Goal: Check status: Check status

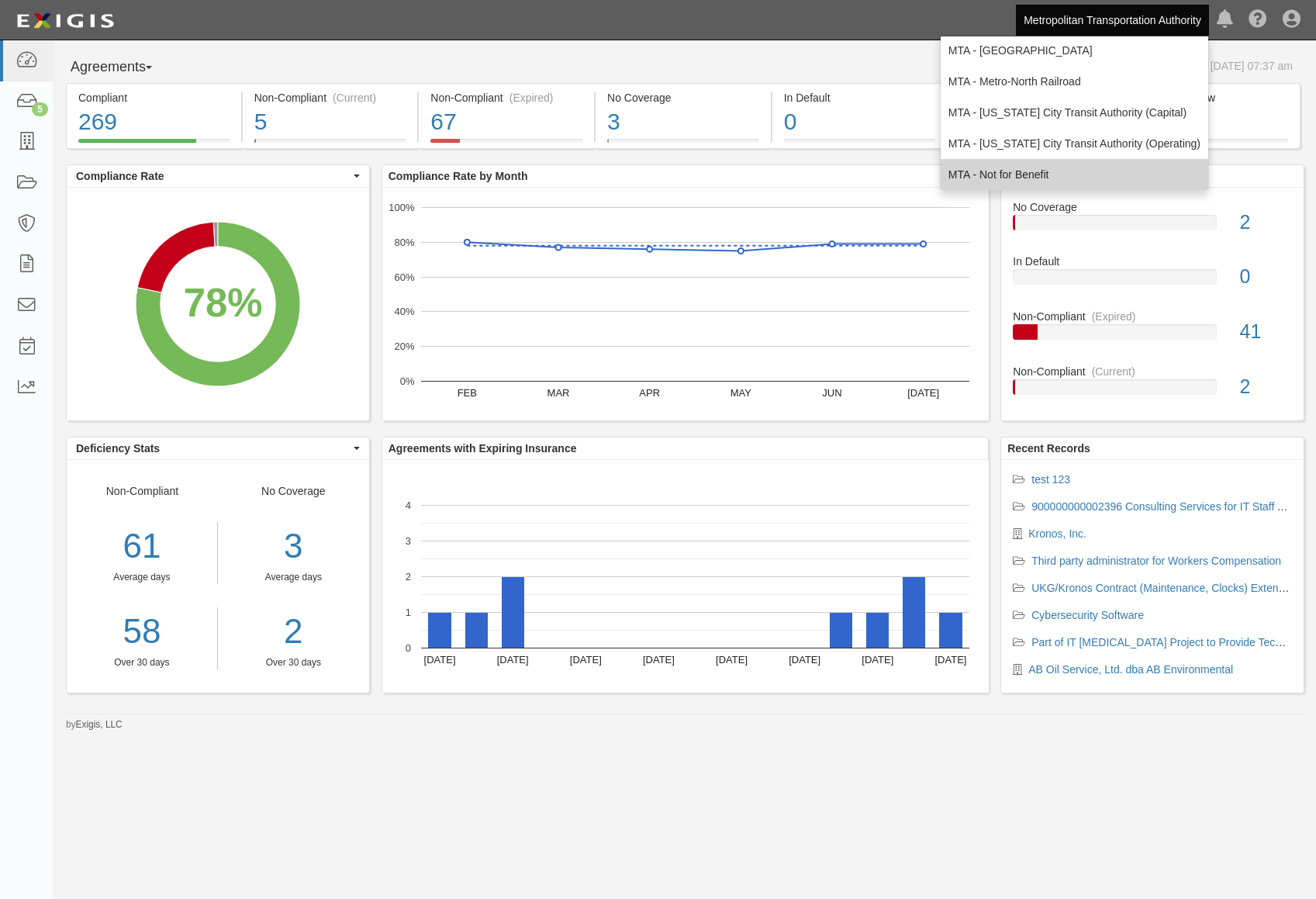
scroll to position [103, 0]
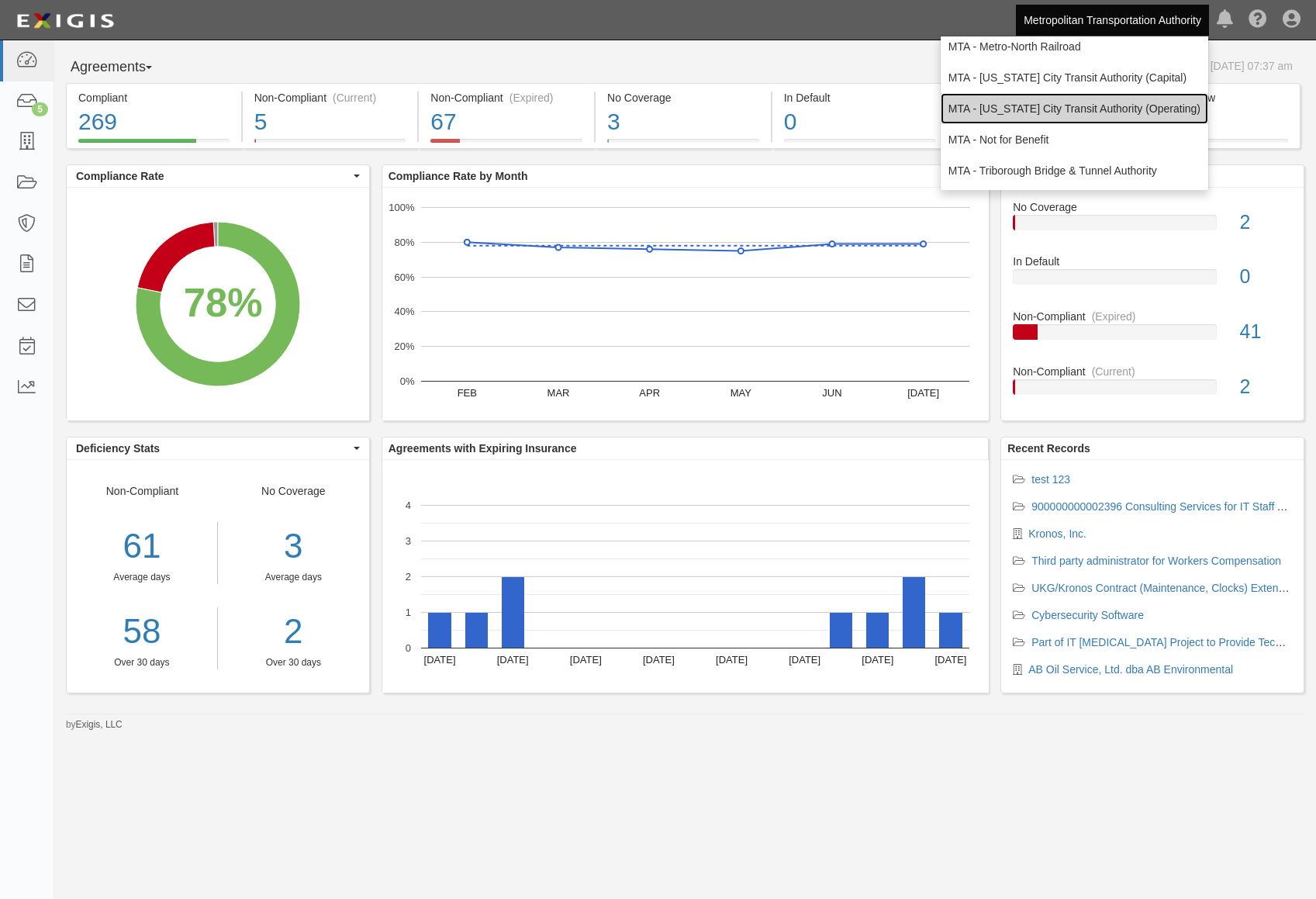
click at [1113, 114] on link "MTA - [US_STATE] City Transit Authority (Operating)" at bounding box center [1074, 108] width 267 height 31
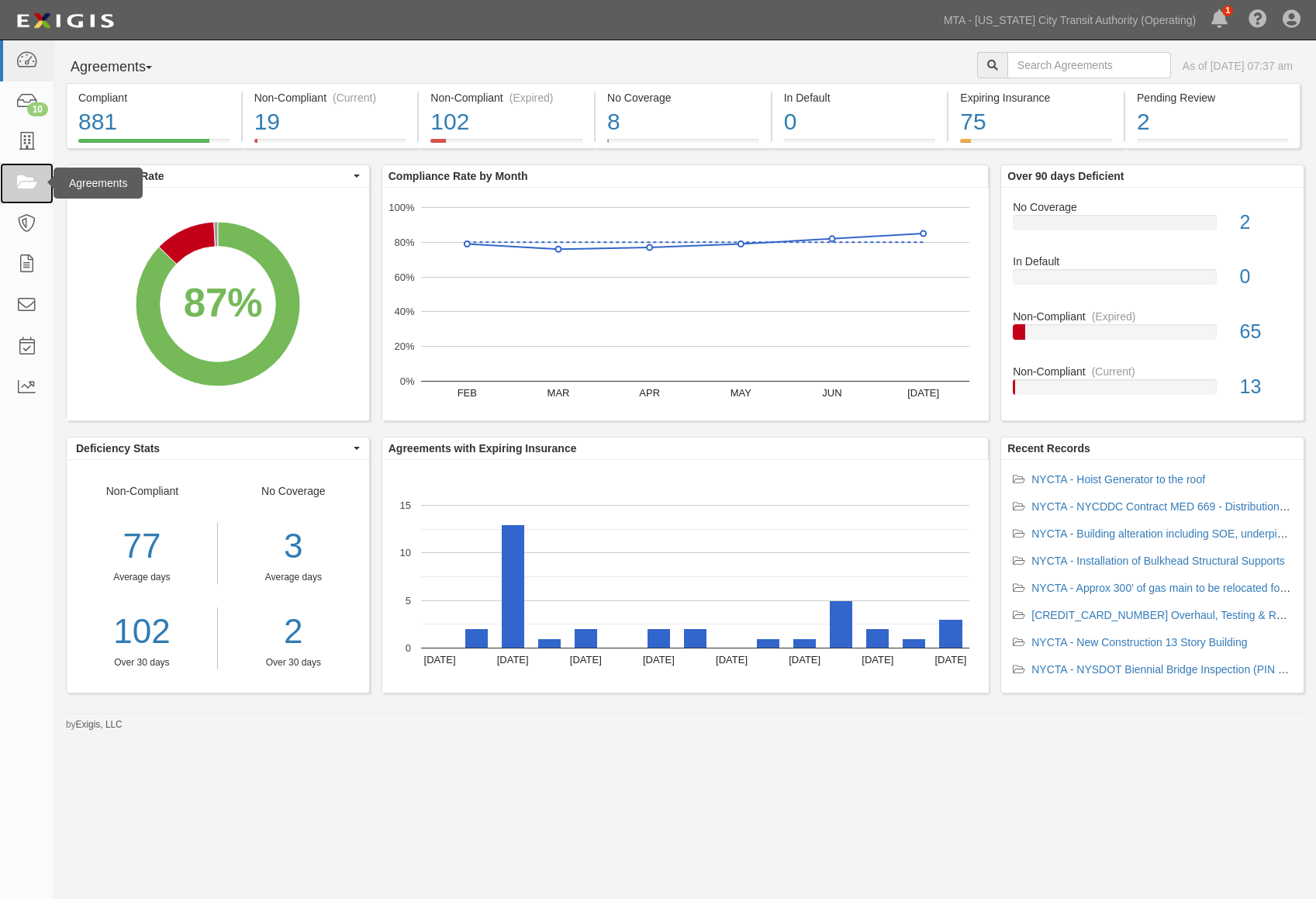
click at [44, 181] on link at bounding box center [27, 183] width 54 height 41
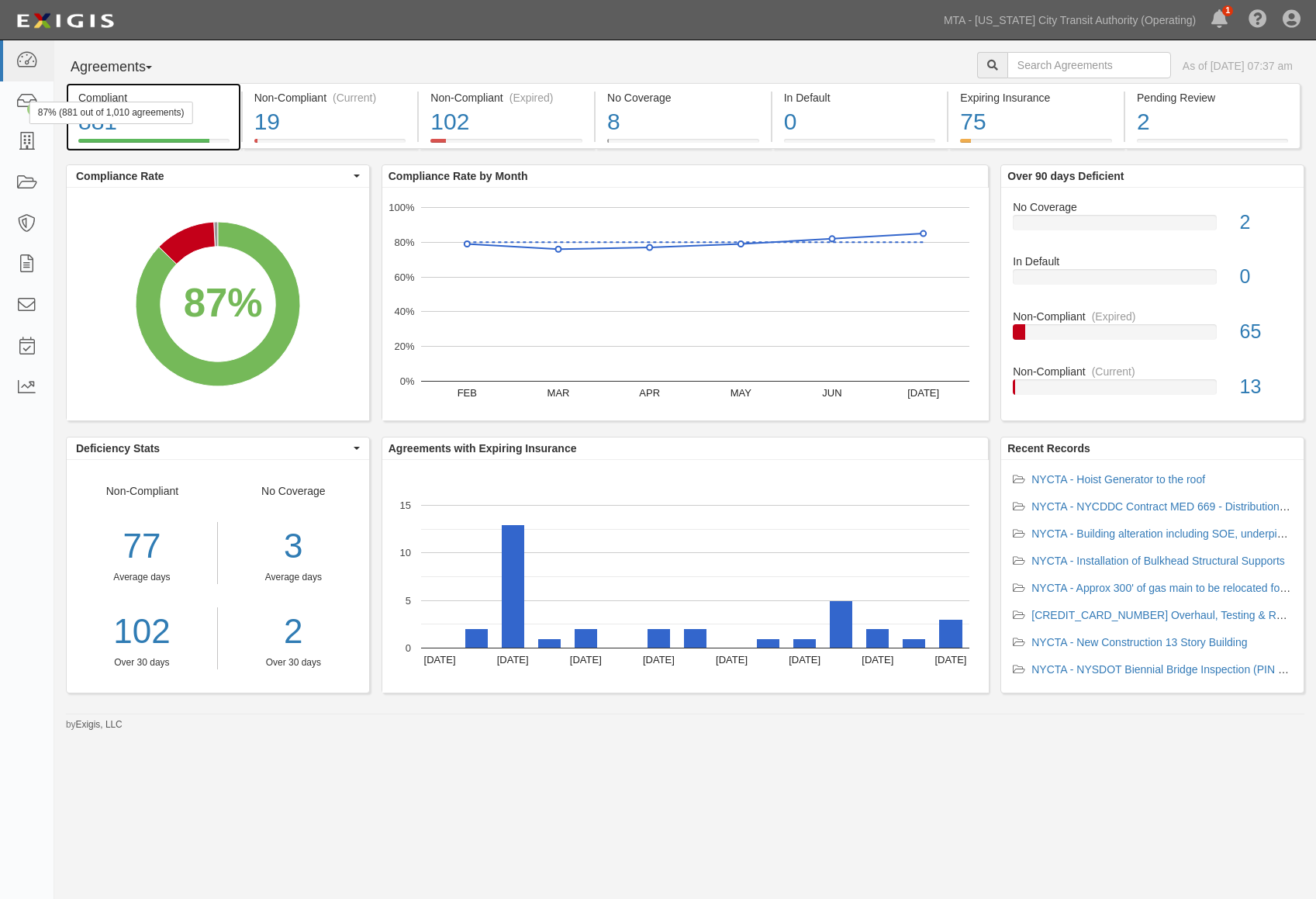
click at [162, 108] on div "87% (881 out of 1,010 agreements)" at bounding box center [111, 113] width 163 height 22
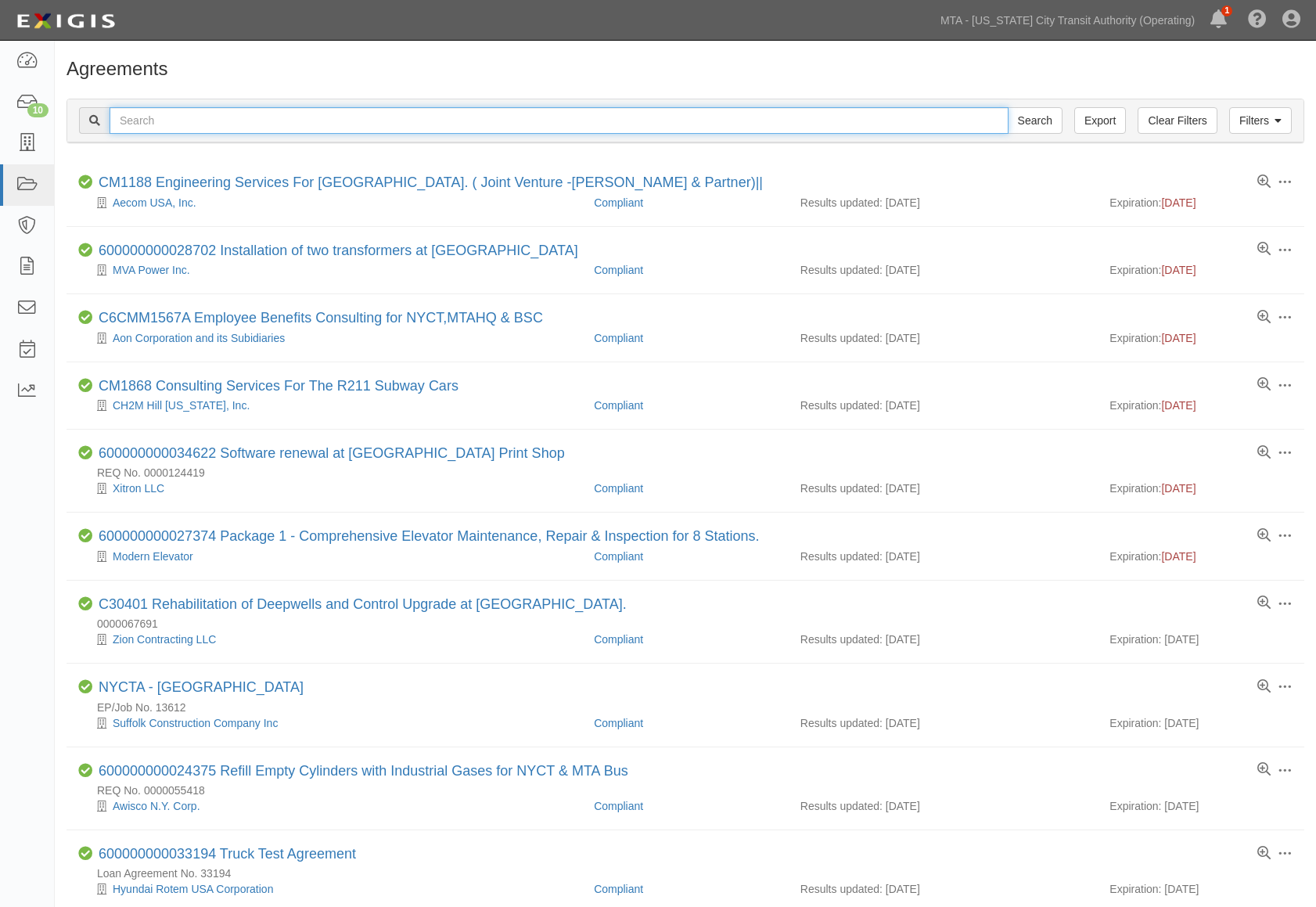
click at [156, 120] on input "text" at bounding box center [559, 121] width 899 height 27
paste input "71863-INS1547"
type input "71863-INS1547"
click at [1008, 107] on input "Search" at bounding box center [1035, 121] width 55 height 27
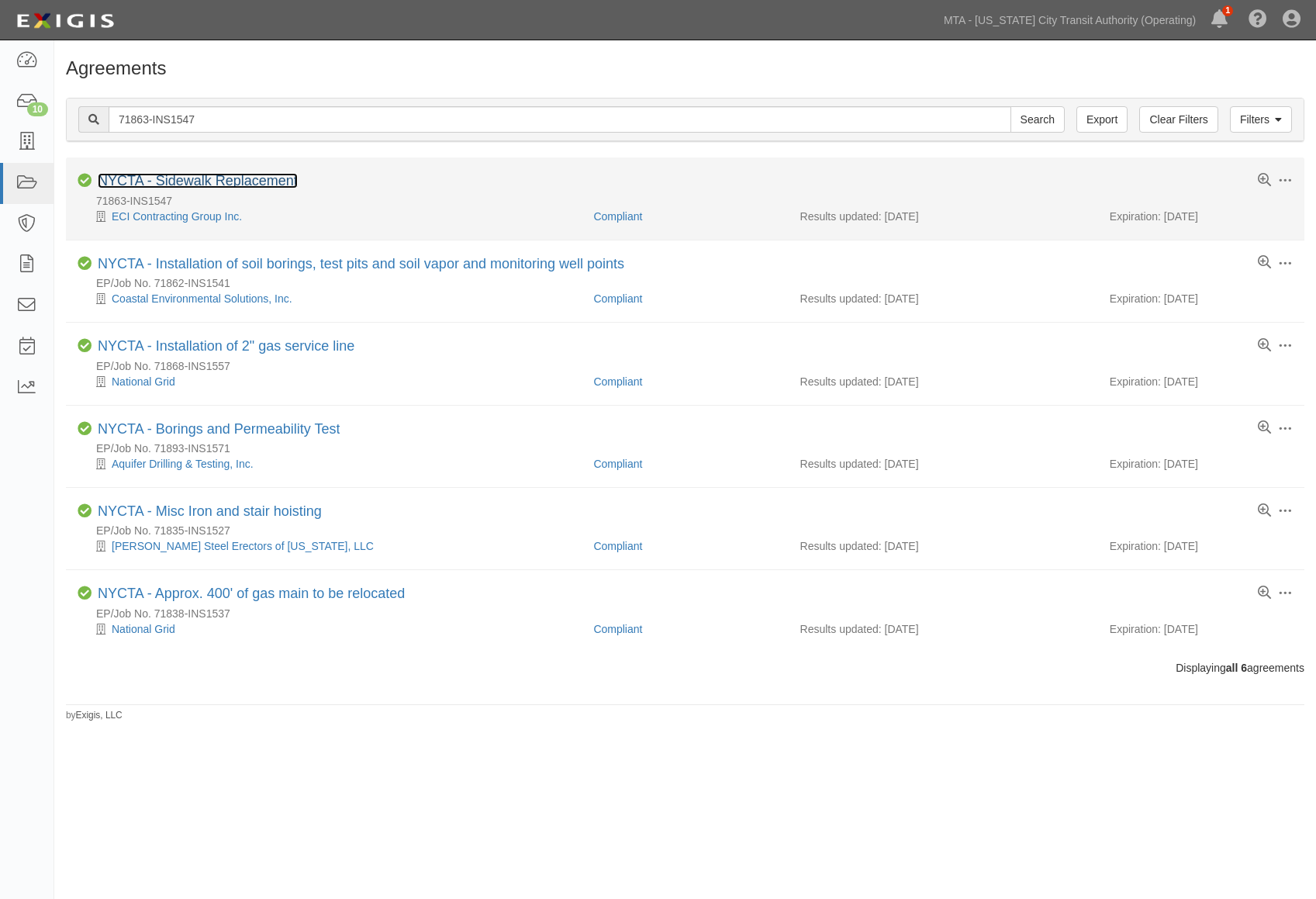
click at [250, 181] on link "NYCTA - Sidewalk Replacement" at bounding box center [197, 181] width 200 height 15
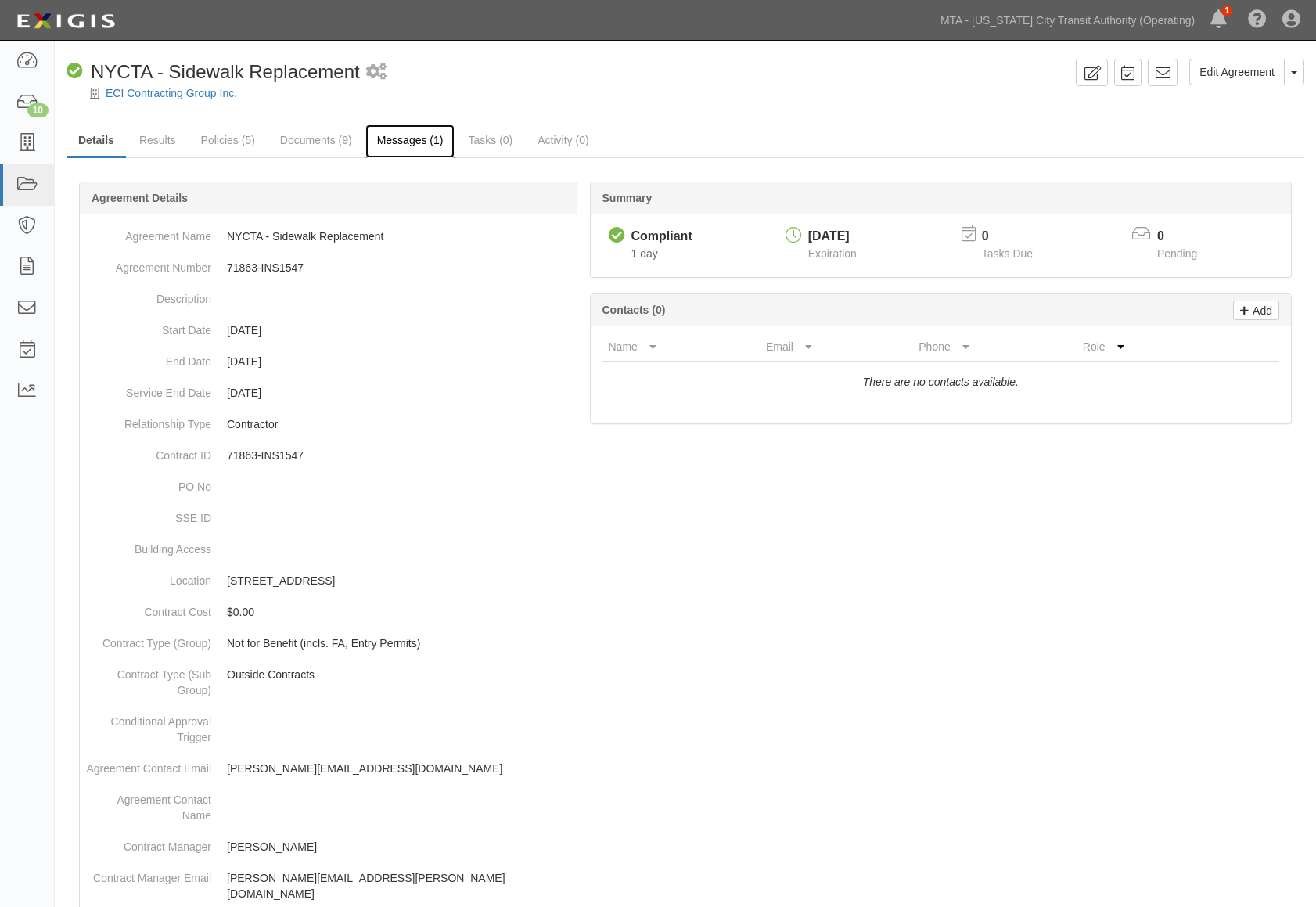
click at [422, 149] on link "Messages (1)" at bounding box center [410, 141] width 90 height 33
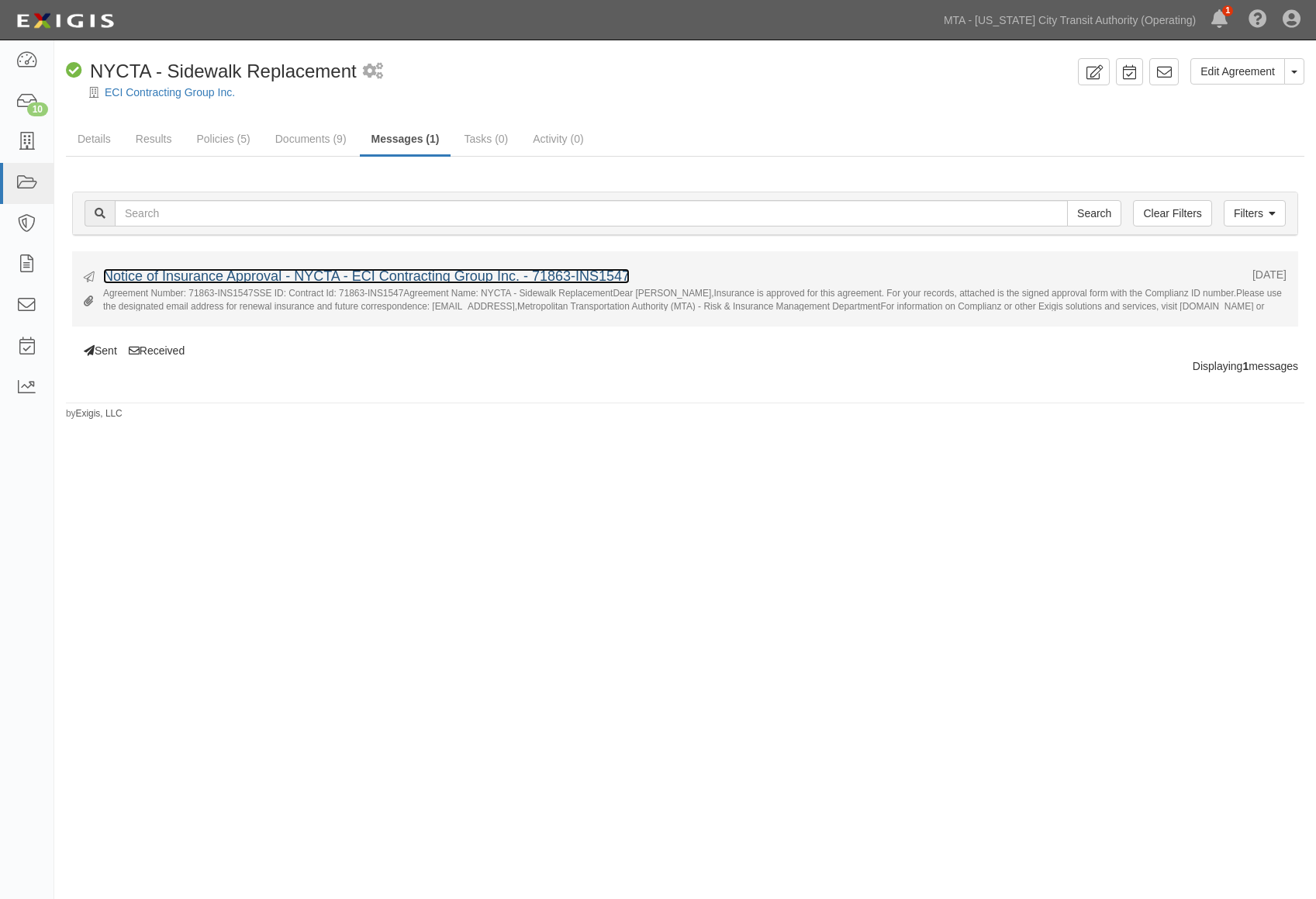
click at [376, 280] on link "Notice of Insurance Approval - NYCTA - ECI Contracting Group Inc. - 71863-INS15…" at bounding box center [365, 275] width 526 height 15
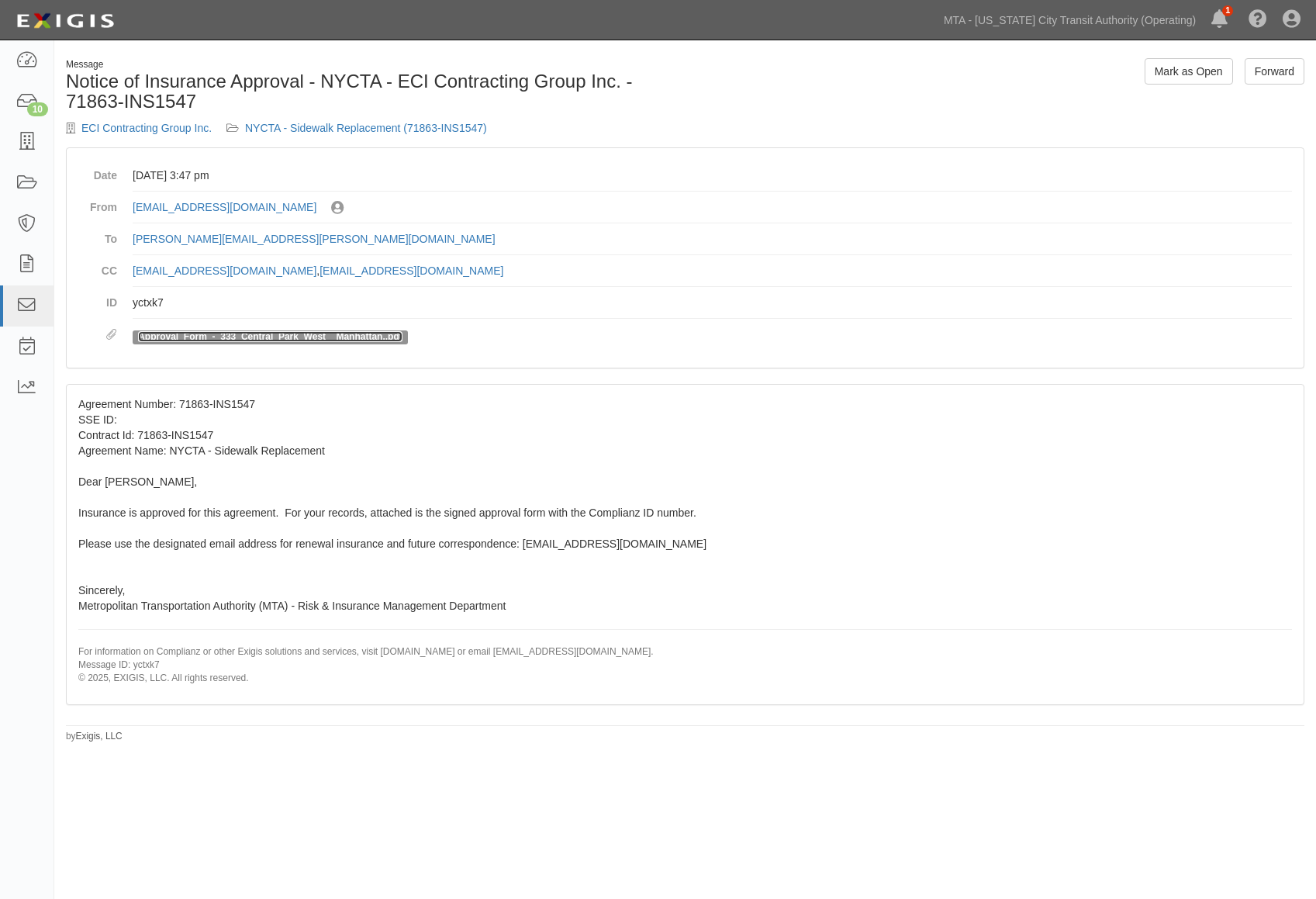
click at [272, 332] on link "Approval_Form_-_333_Central_Park_West__Manhattan..pdf" at bounding box center [271, 337] width 264 height 11
click at [338, 136] on div "Message Notice of Insurance Approval - NYCTA - ECI Contracting Group Inc. - 718…" at bounding box center [370, 103] width 632 height 89
click at [335, 129] on link "NYCTA - Sidewalk Replacement (71863-INS1547)" at bounding box center [365, 128] width 242 height 13
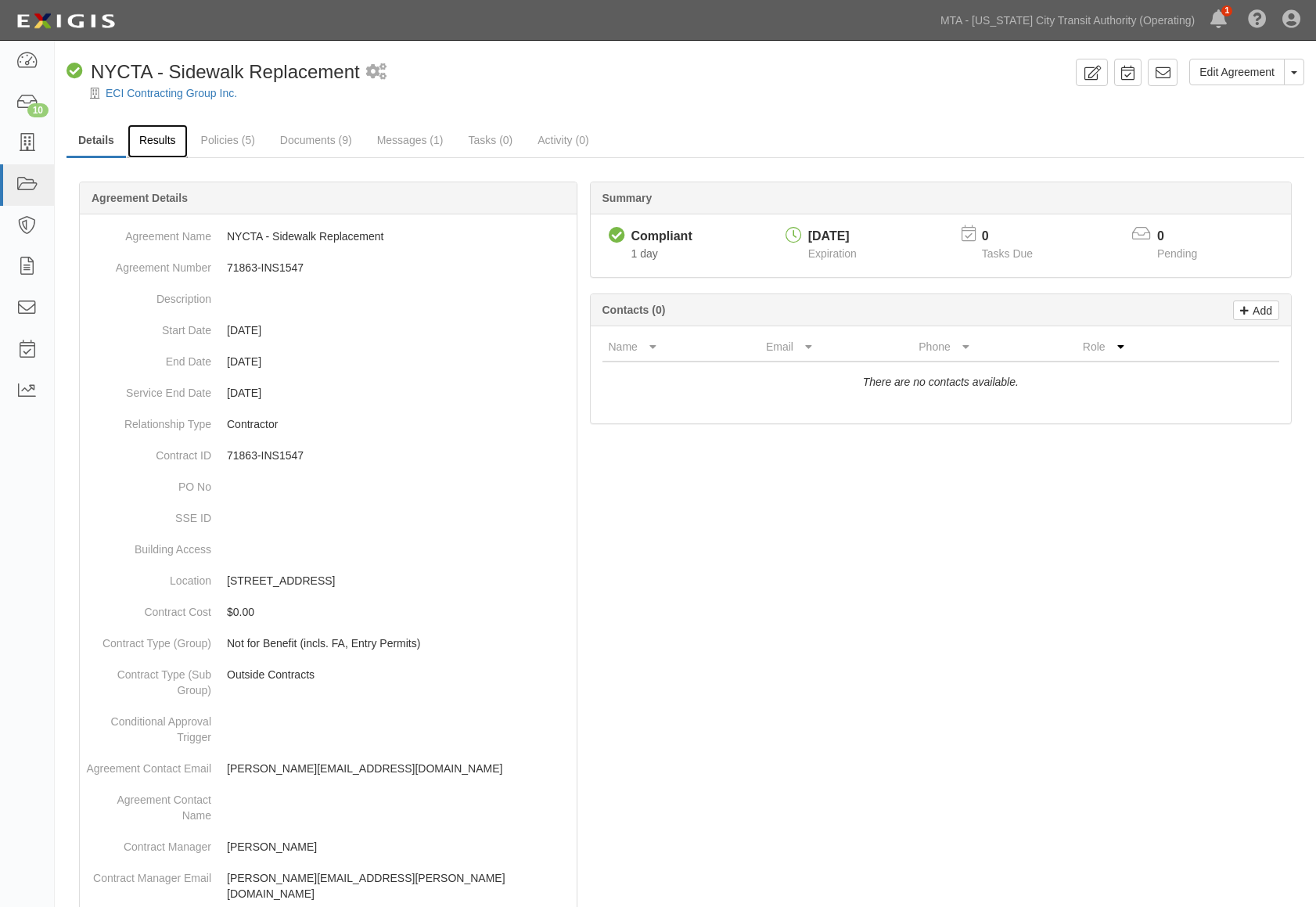
click at [137, 148] on link "Results" at bounding box center [157, 141] width 60 height 33
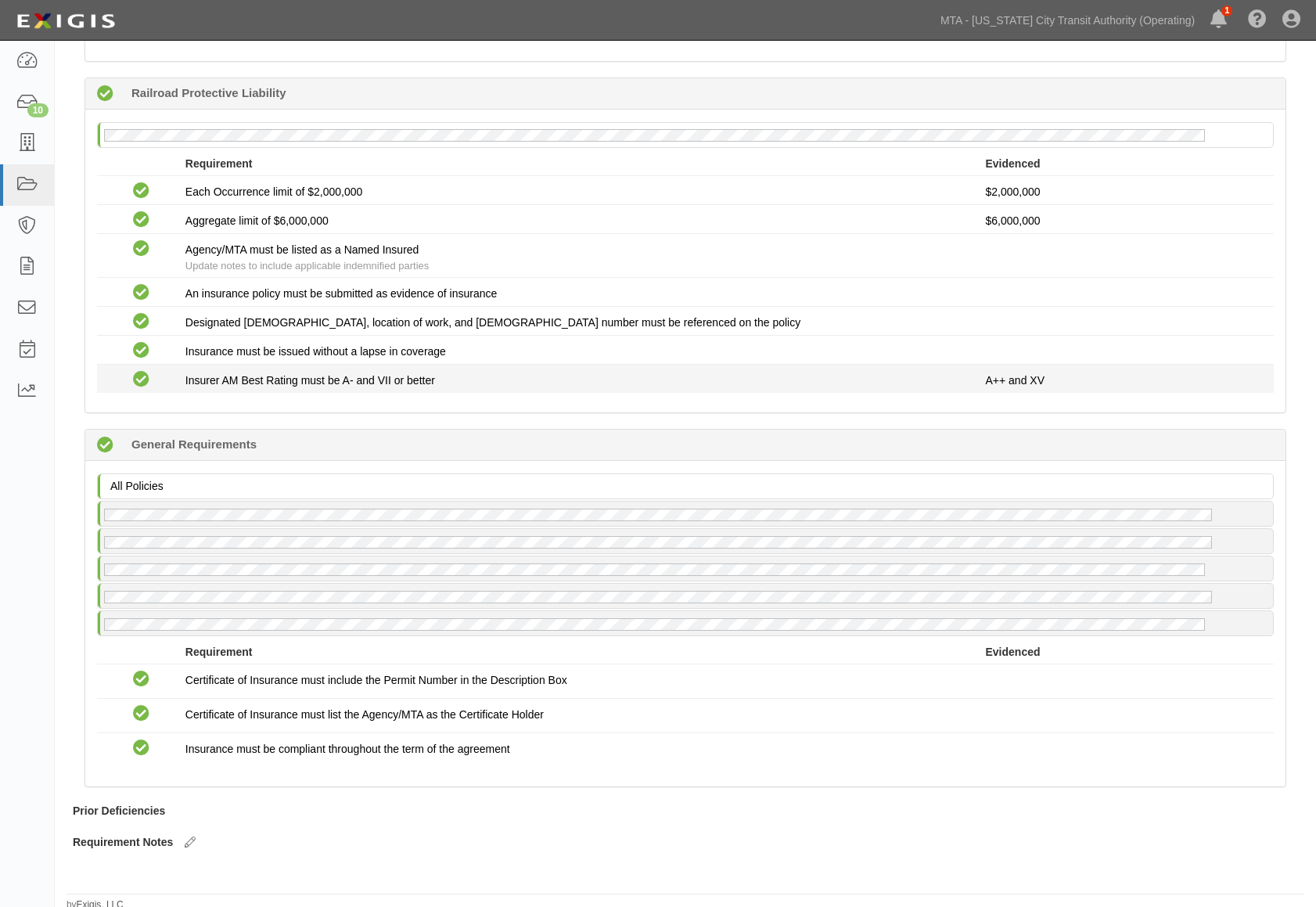
scroll to position [1978, 0]
